Goal: Entertainment & Leisure: Consume media (video, audio)

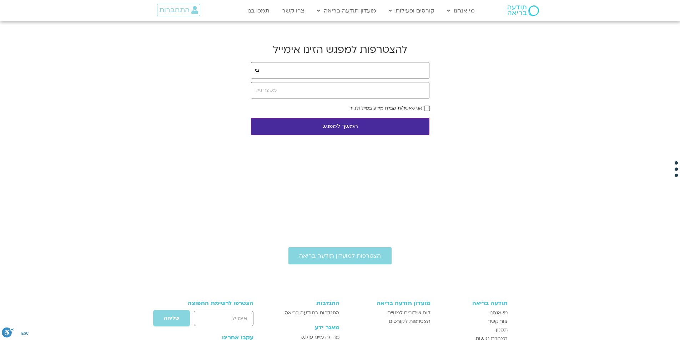
type input "ב"
type input "CHASI99915@GMAIL.COM"
click at [251, 118] on button "המשך למפגש" at bounding box center [340, 127] width 179 height 18
type input "0533199915"
click at [381, 129] on button "המשך למפגש" at bounding box center [340, 127] width 179 height 18
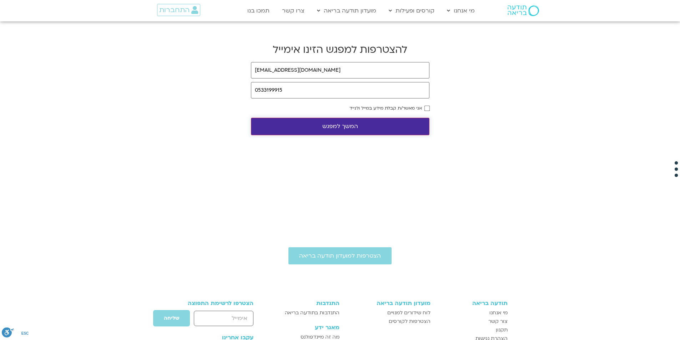
click at [364, 119] on button "המשך למפגש" at bounding box center [340, 127] width 179 height 18
click at [178, 5] on link "התחברות" at bounding box center [178, 10] width 43 height 12
click at [327, 130] on button "המשך למפגש" at bounding box center [340, 127] width 179 height 18
click at [373, 124] on button "המשך למפגש" at bounding box center [340, 127] width 179 height 18
click at [409, 124] on button "המשך למפגש" at bounding box center [340, 127] width 179 height 18
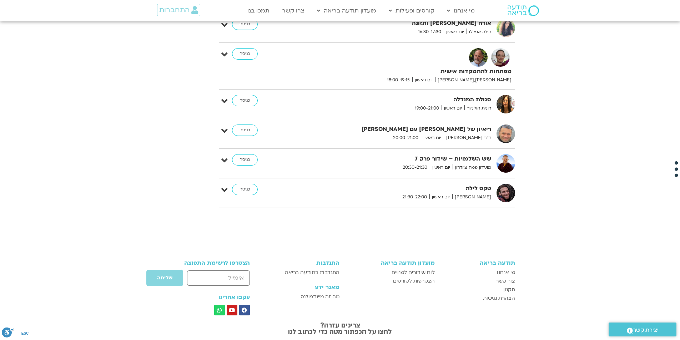
scroll to position [2601, 0]
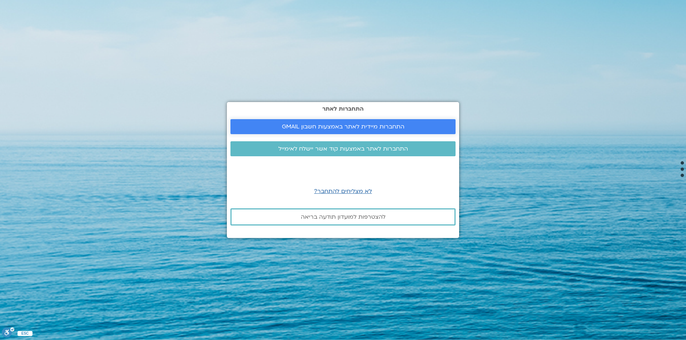
click at [346, 126] on span "התחברות מיידית לאתר באמצעות חשבון GMAIL" at bounding box center [343, 127] width 123 height 6
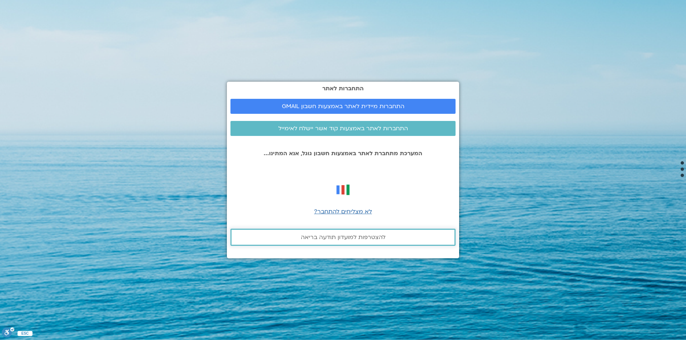
click at [333, 238] on span "להצטרפות למועדון תודעה בריאה" at bounding box center [343, 237] width 85 height 6
click at [338, 209] on span "לא מצליחים להתחבר?" at bounding box center [343, 212] width 58 height 8
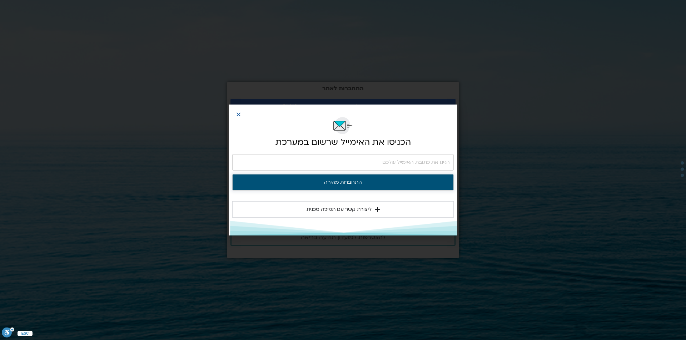
click at [338, 184] on button "התחברות מהירה" at bounding box center [342, 182] width 221 height 16
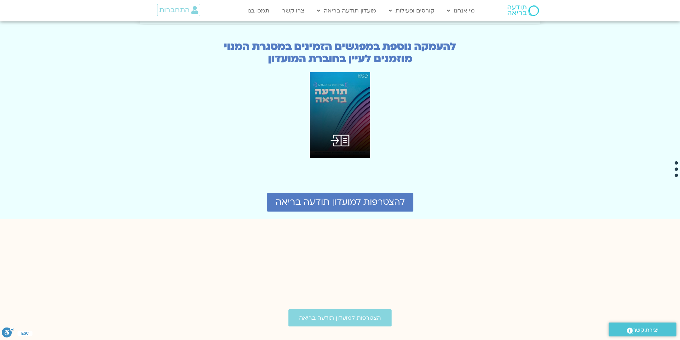
scroll to position [1771, 0]
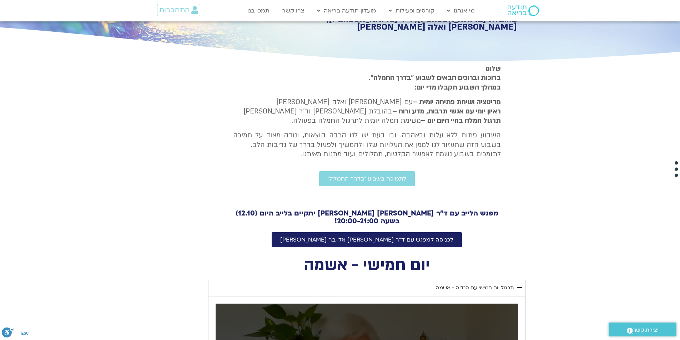
scroll to position [107, 0]
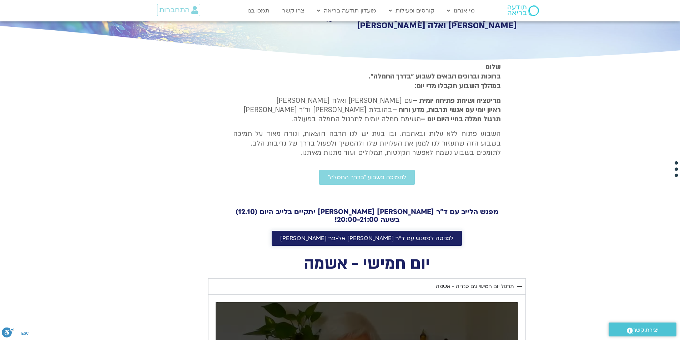
click at [406, 234] on link "לכניסה למפגש עם ד"ר [PERSON_NAME] אל-בר [PERSON_NAME]" at bounding box center [367, 238] width 190 height 15
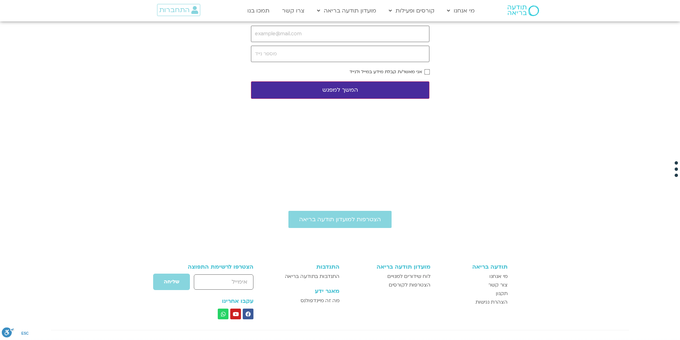
scroll to position [36, 0]
